Goal: Task Accomplishment & Management: Use online tool/utility

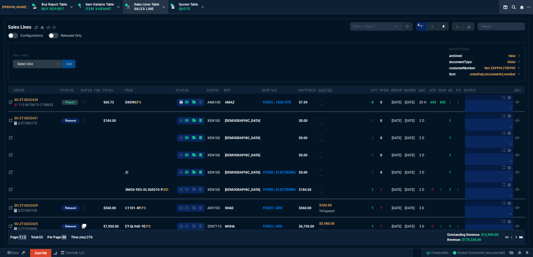
select select "1: BROV"
select select
click at [42, 9] on p "Buy Report" at bounding box center [54, 9] width 25 height 4
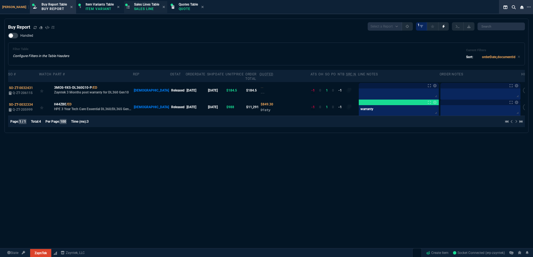
click at [134, 4] on span "Sales Lines Table" at bounding box center [146, 5] width 25 height 4
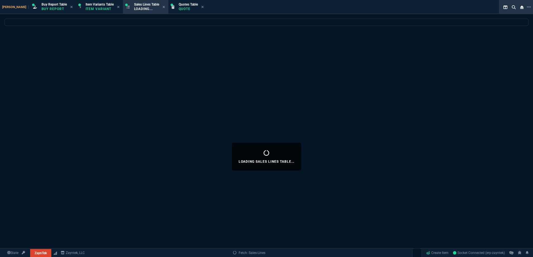
select select
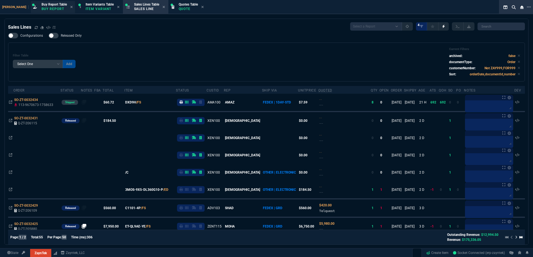
click at [42, 8] on p "Buy Report" at bounding box center [54, 9] width 25 height 4
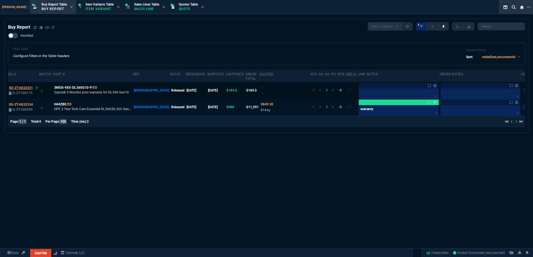
drag, startPoint x: 37, startPoint y: 84, endPoint x: 22, endPoint y: 83, distance: 14.8
click at [37, 86] on icon at bounding box center [36, 87] width 3 height 3
click at [134, 11] on div "Sales Lines Table Sales Line" at bounding box center [146, 7] width 25 height 10
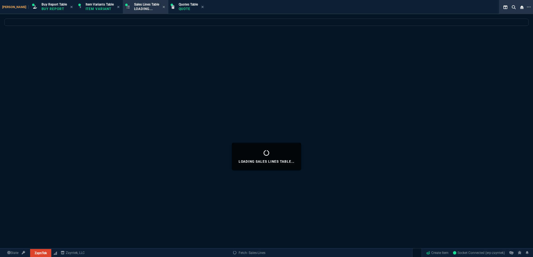
select select
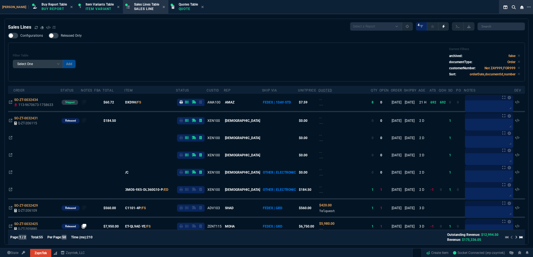
click at [138, 74] on div "Filter Table Select One Add Filter () Age () ATS () Cond (itemVariantCode) Cust…" at bounding box center [266, 62] width 507 height 30
click at [157, 55] on div "Filter Table Select One Add Filter () Age () ATS () Cond (itemVariantCode) Cust…" at bounding box center [266, 62] width 507 height 30
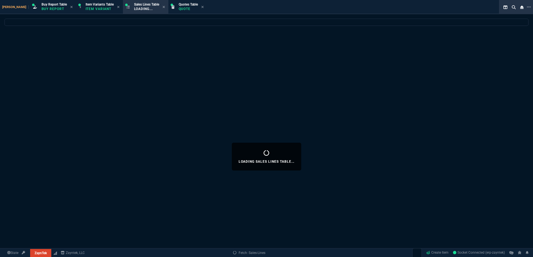
select select
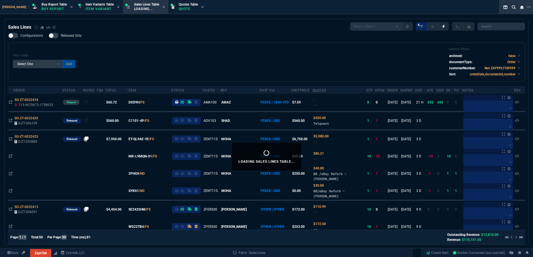
select select "1: BROV"
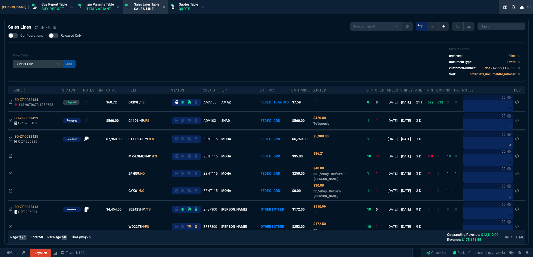
drag, startPoint x: 261, startPoint y: 60, endPoint x: 35, endPoint y: 58, distance: 225.7
click at [261, 60] on div "Filter Table Select One Add Filter () Age () ATS () Cond (itemVariantCode) Cust…" at bounding box center [266, 62] width 507 height 30
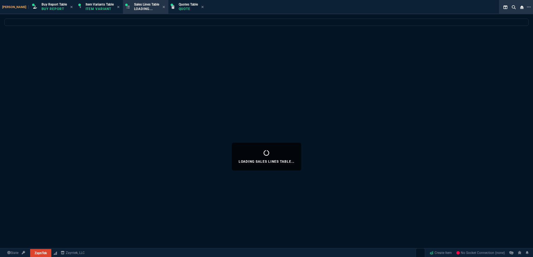
select select "1: BROV"
select select
